Goal: Find specific page/section: Find specific page/section

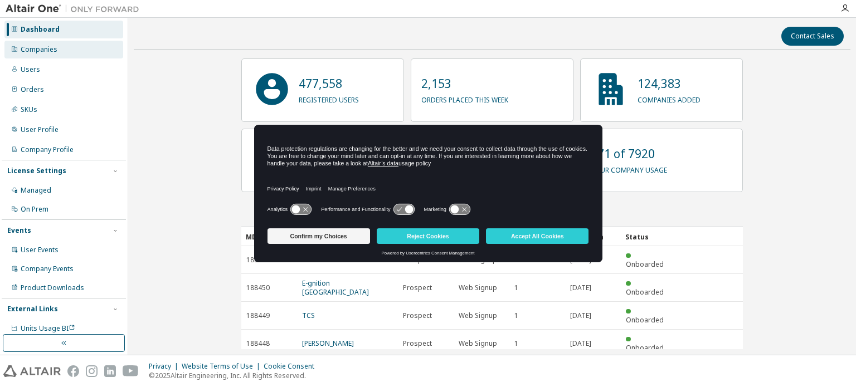
click at [36, 42] on div "Companies" at bounding box center [63, 50] width 119 height 18
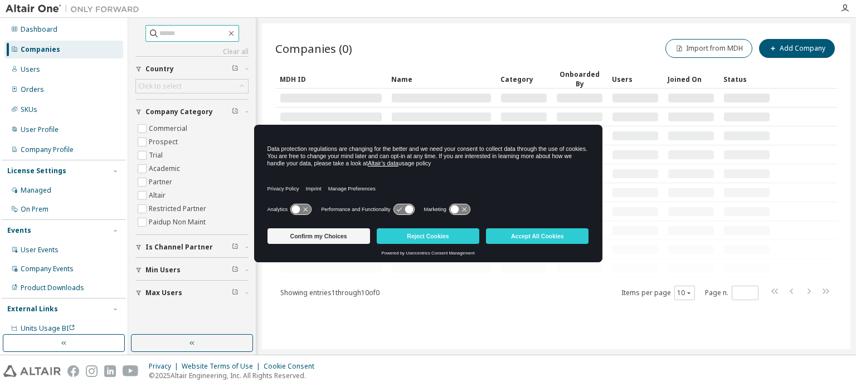
click at [176, 33] on input "text" at bounding box center [192, 33] width 67 height 11
type input "*******"
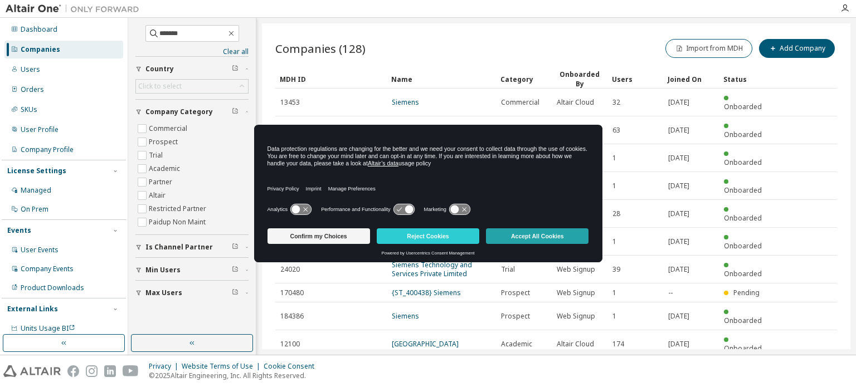
click at [528, 236] on button "Accept All Cookies" at bounding box center [537, 236] width 103 height 16
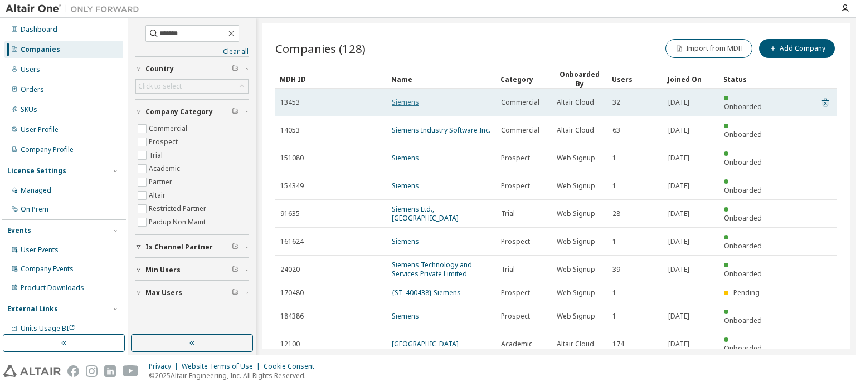
click at [398, 98] on link "Siemens" at bounding box center [405, 102] width 27 height 9
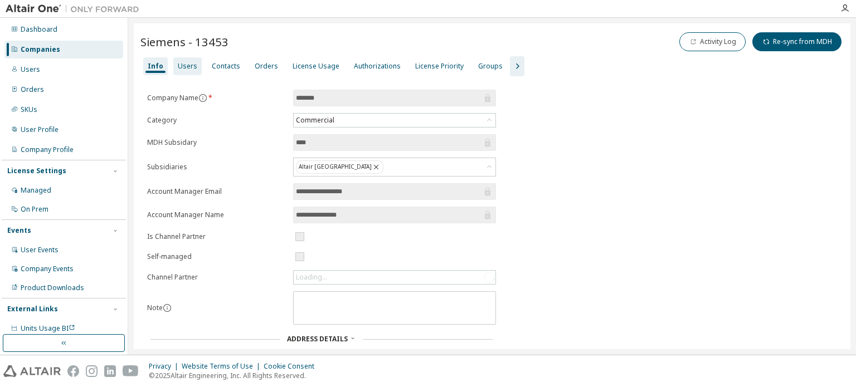
click at [193, 64] on div "Users" at bounding box center [187, 66] width 28 height 18
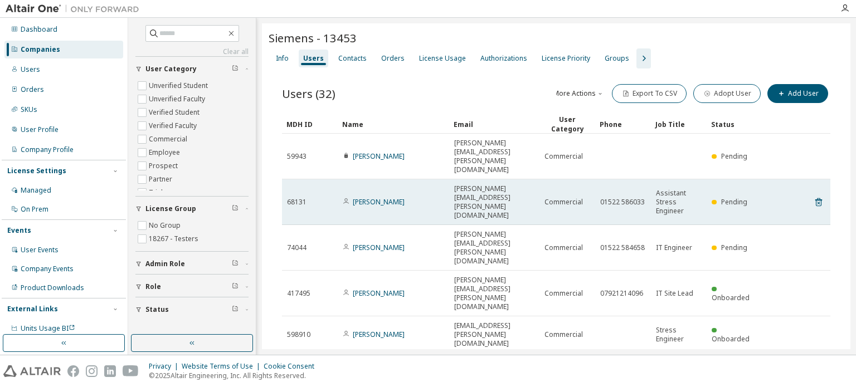
scroll to position [111, 0]
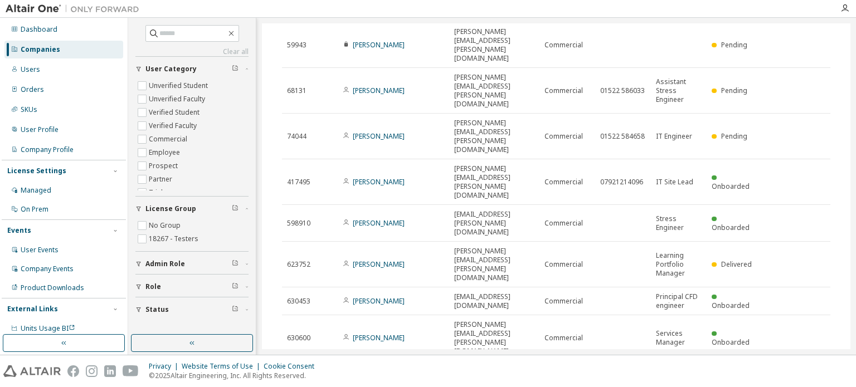
type input "*"
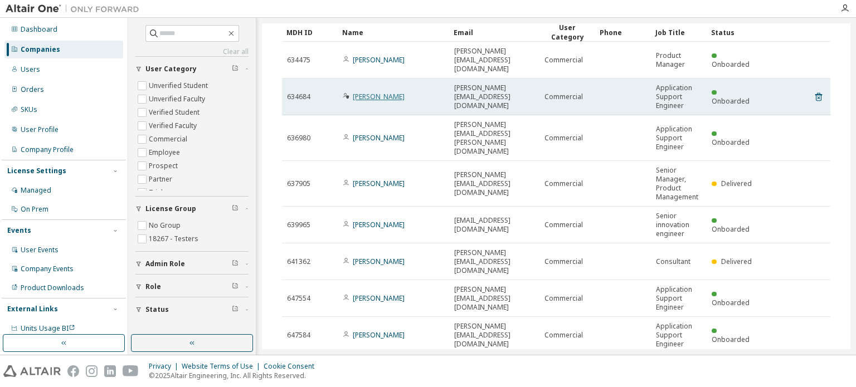
scroll to position [0, 0]
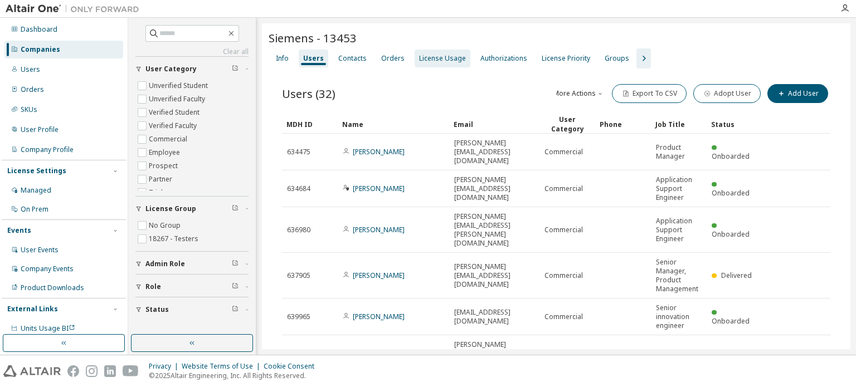
click at [427, 55] on div "License Usage" at bounding box center [442, 58] width 47 height 9
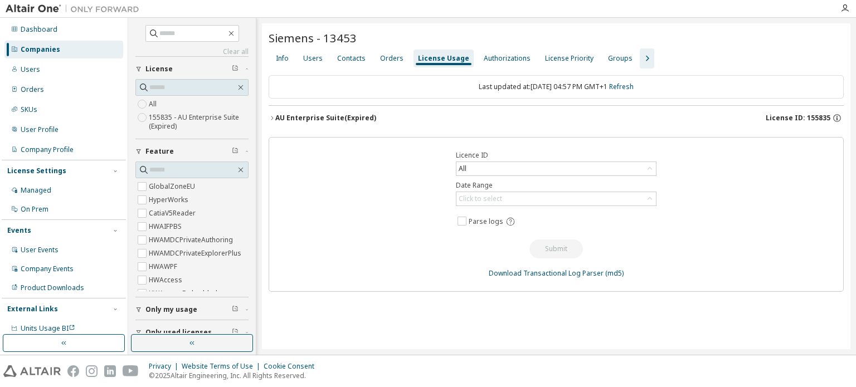
click at [270, 115] on icon "button" at bounding box center [272, 118] width 7 height 7
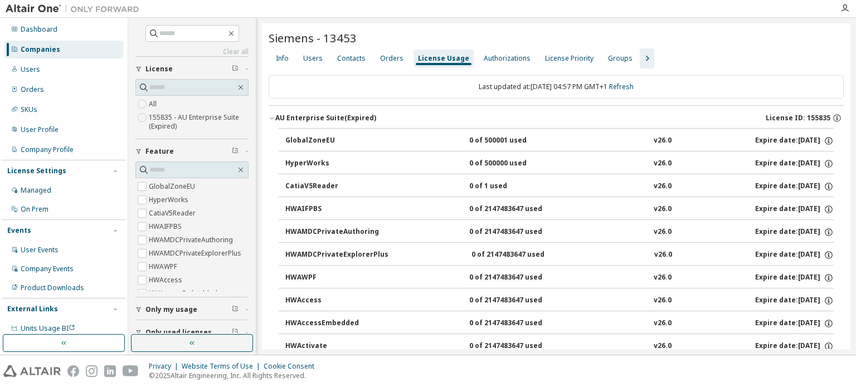
click at [272, 117] on icon "button" at bounding box center [272, 118] width 7 height 7
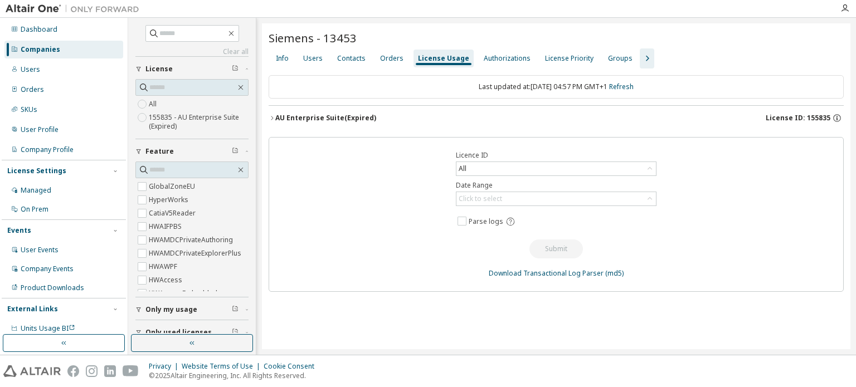
click at [376, 60] on div "Orders" at bounding box center [392, 59] width 32 height 18
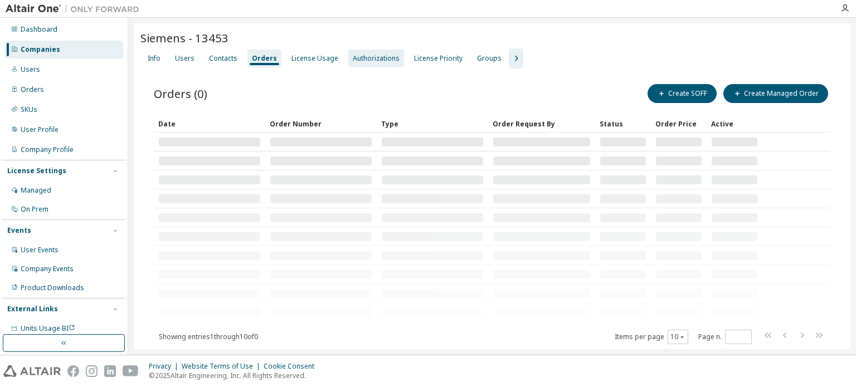
click at [378, 57] on div "Authorizations" at bounding box center [376, 58] width 47 height 9
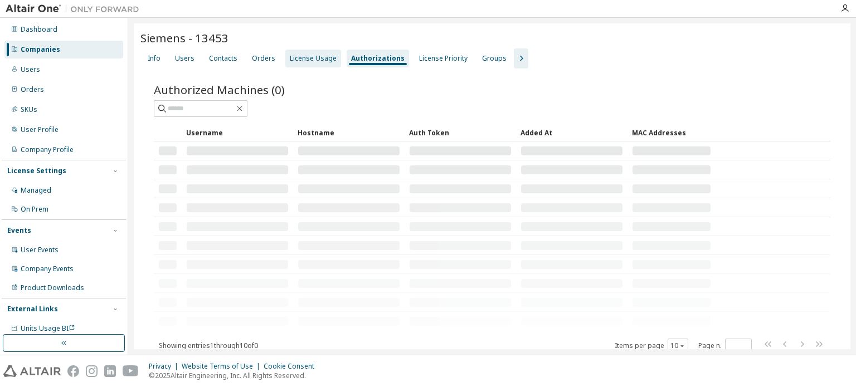
click at [316, 57] on div "License Usage" at bounding box center [313, 58] width 47 height 9
